Goal: Navigation & Orientation: Find specific page/section

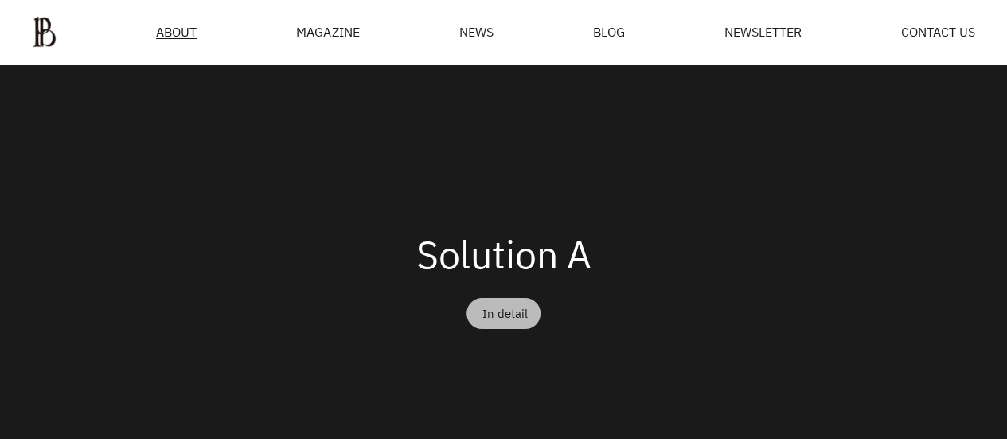
click at [508, 305] on font "In detail" at bounding box center [505, 313] width 45 height 17
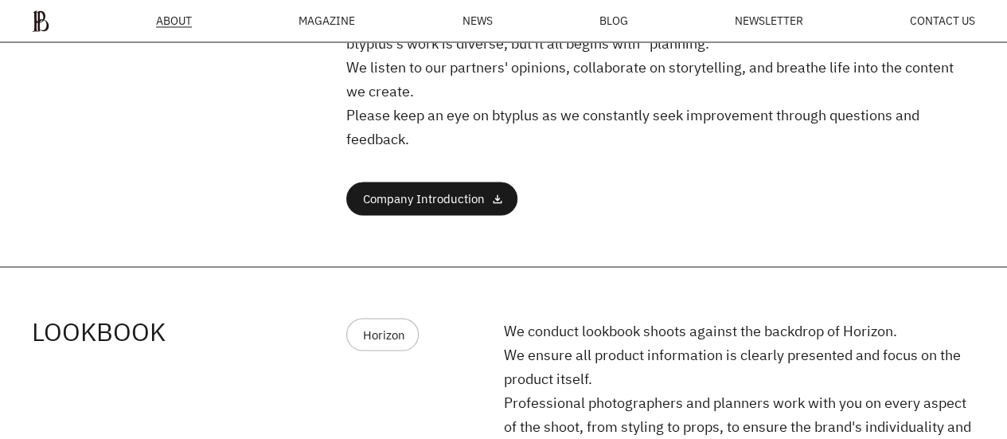
scroll to position [1570, 0]
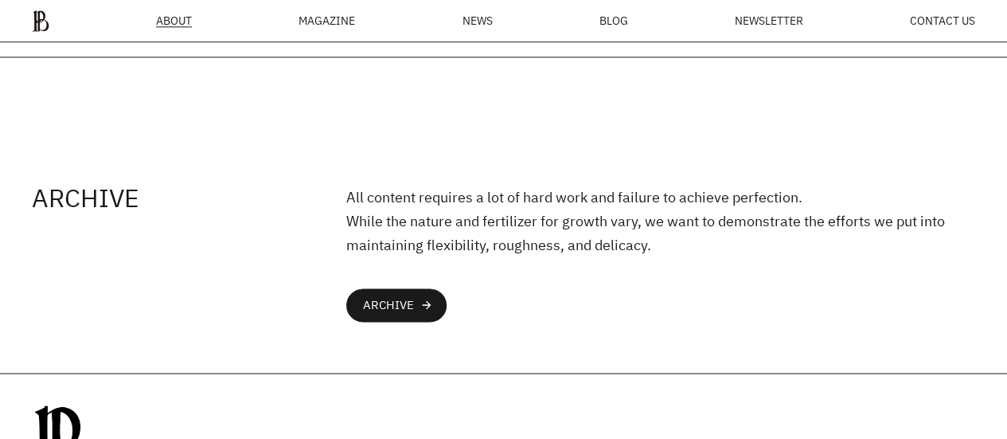
scroll to position [4339, 0]
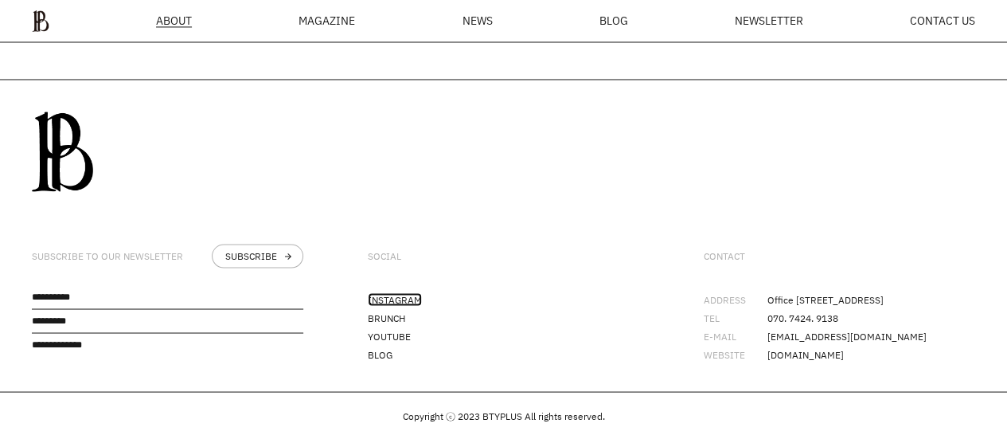
click at [397, 292] on font "INSTAGRAM" at bounding box center [395, 299] width 54 height 14
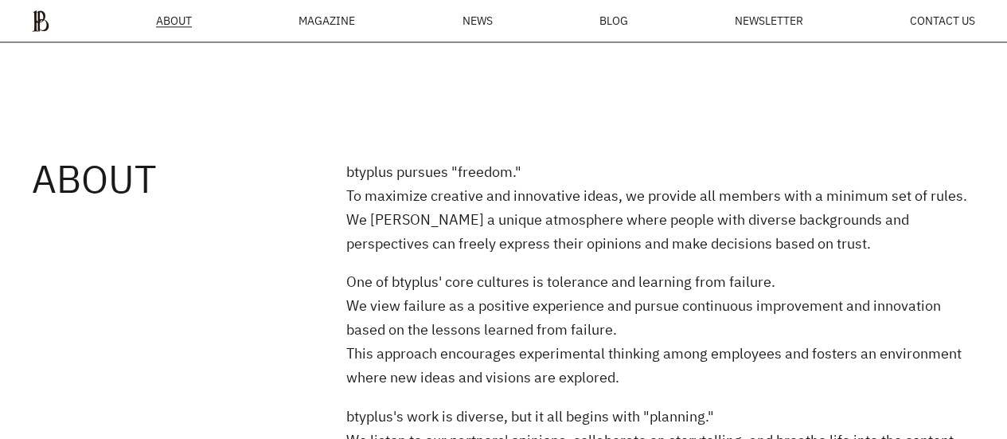
scroll to position [1172, 0]
